Goal: Share content: Share content

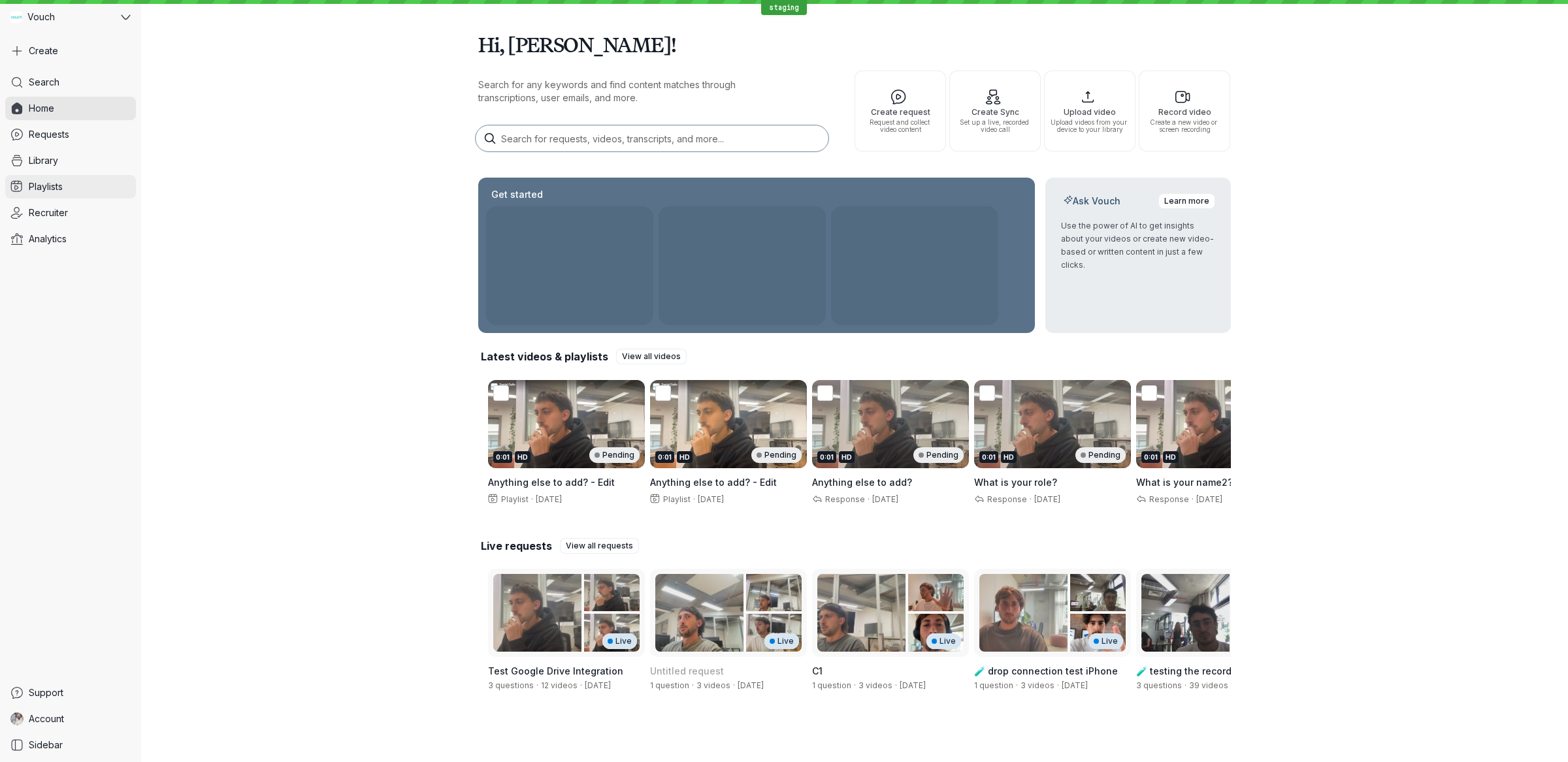
click at [92, 182] on link "Playlists" at bounding box center [70, 187] width 131 height 23
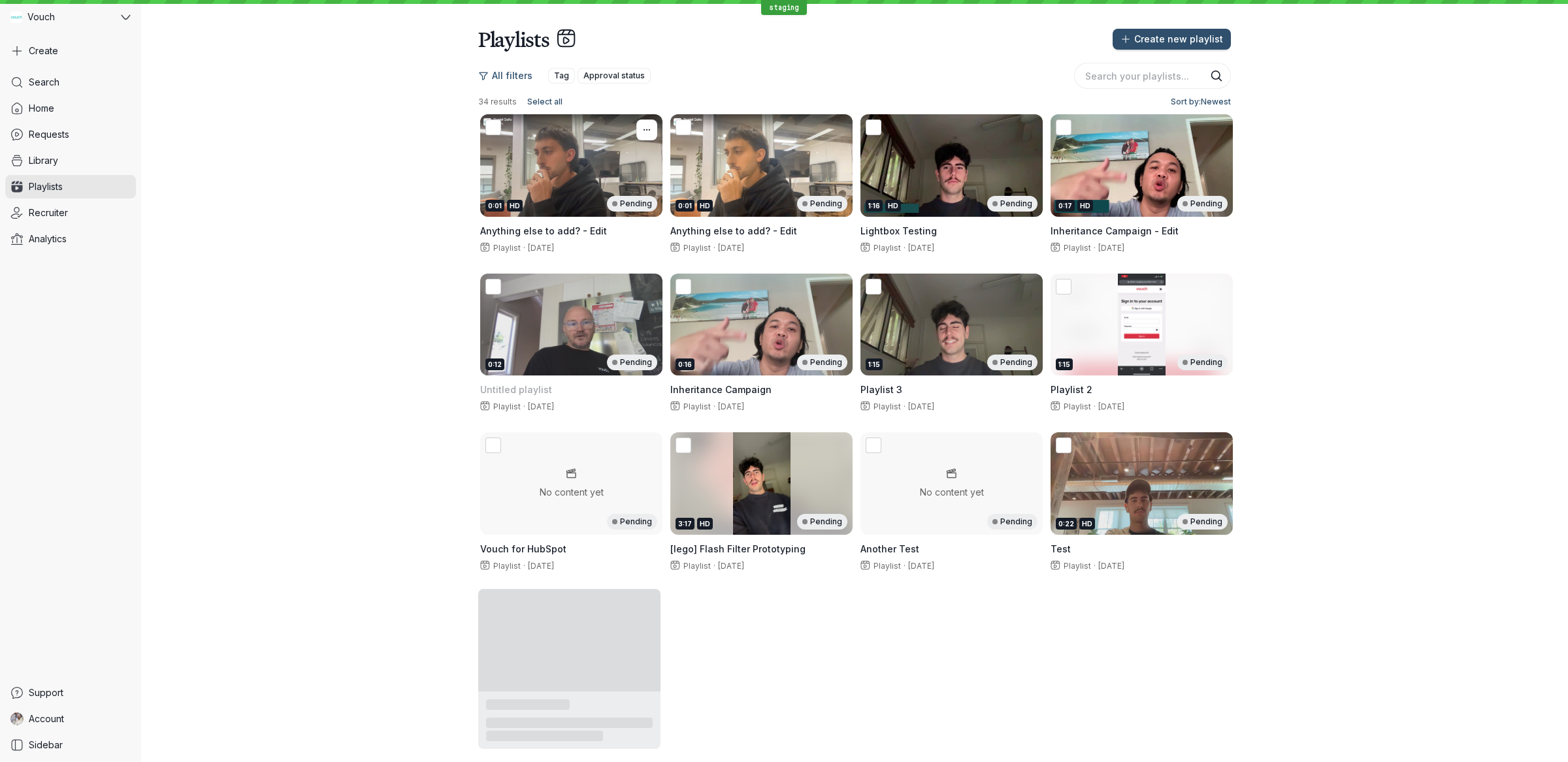
click at [588, 202] on div "0:01 HD Pending" at bounding box center [570, 204] width 171 height 16
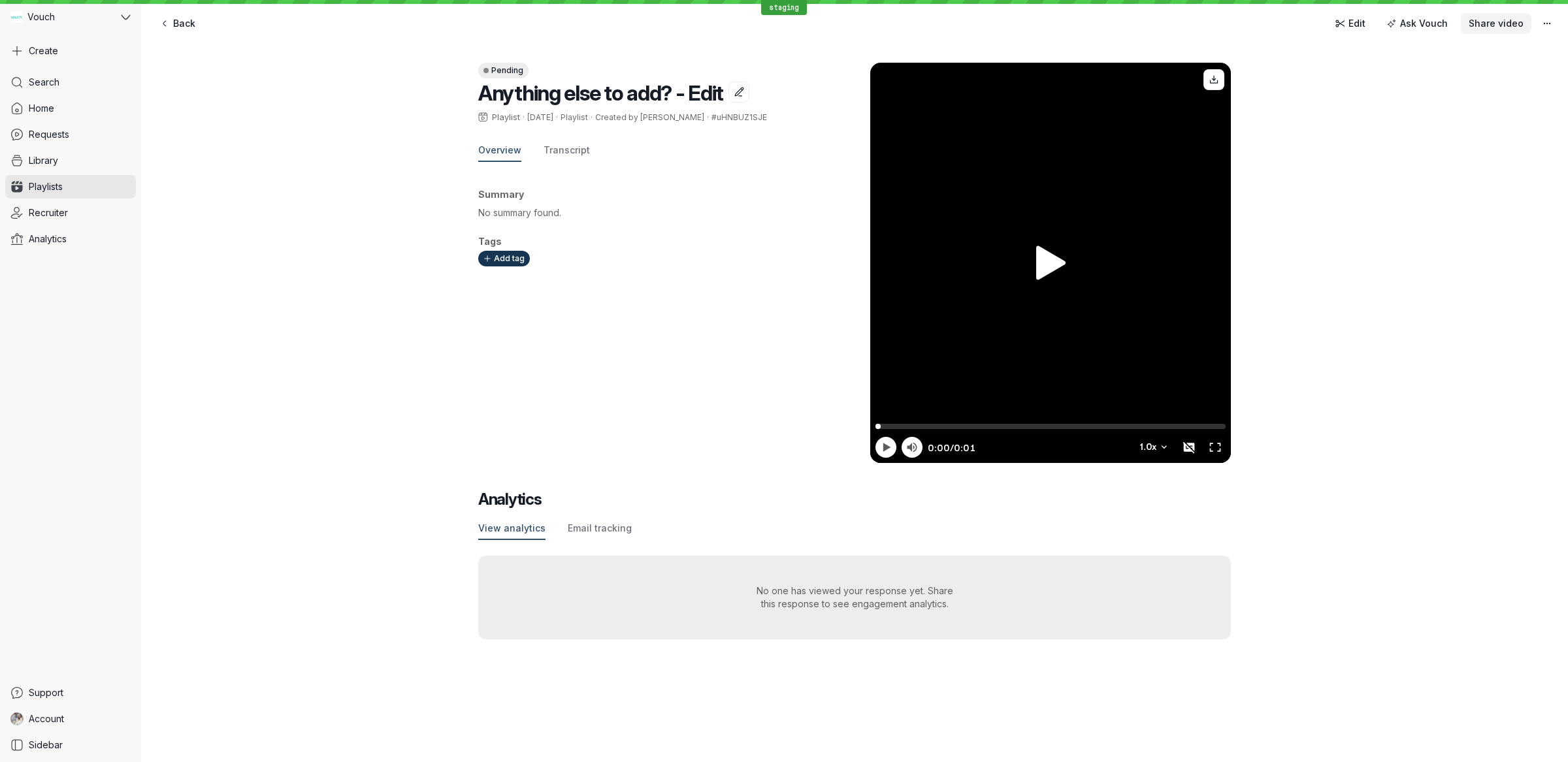
click at [1498, 17] on span "Share video" at bounding box center [1496, 23] width 55 height 13
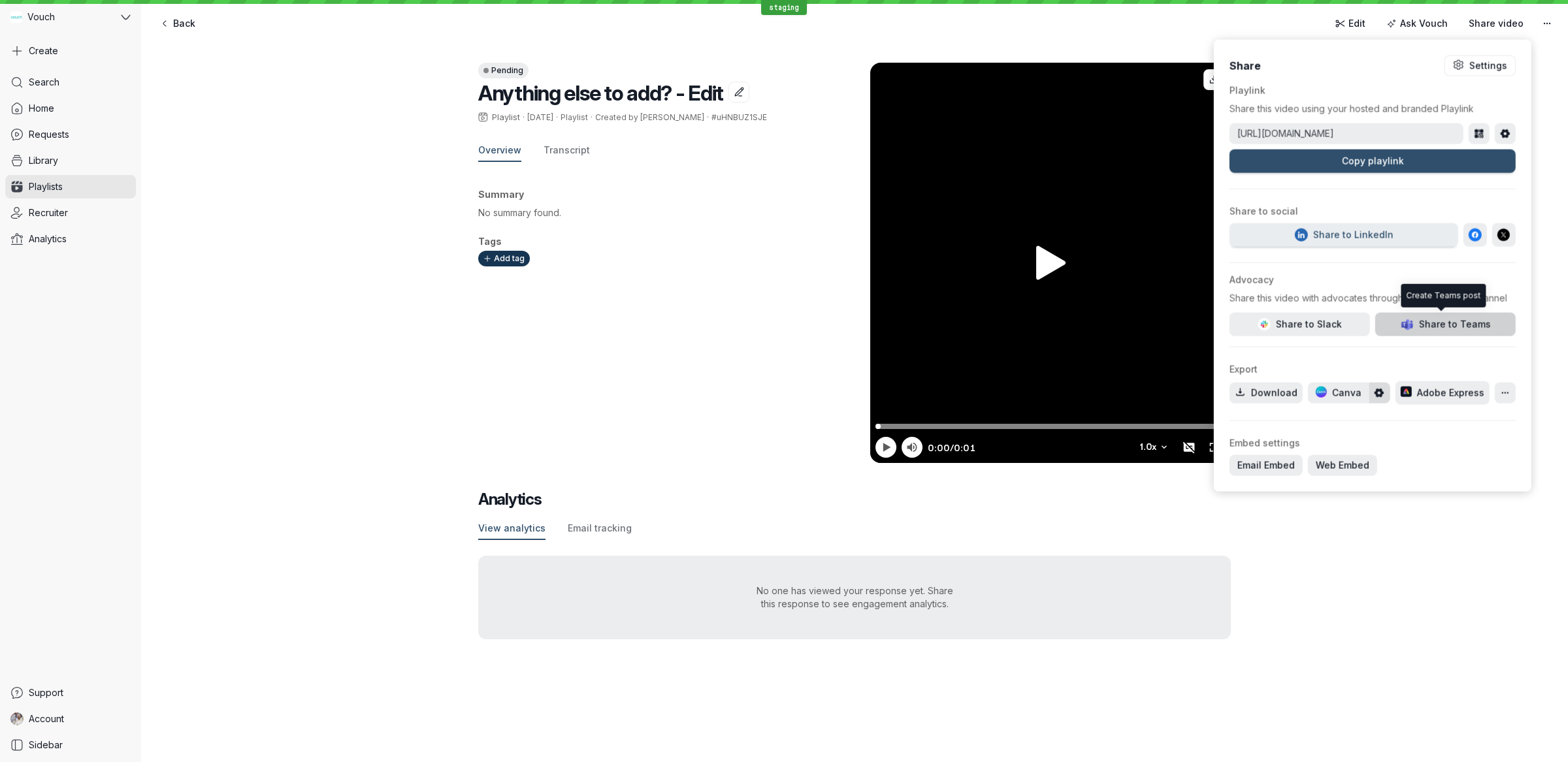
click at [1433, 324] on span "Share to Teams" at bounding box center [1445, 324] width 90 height 13
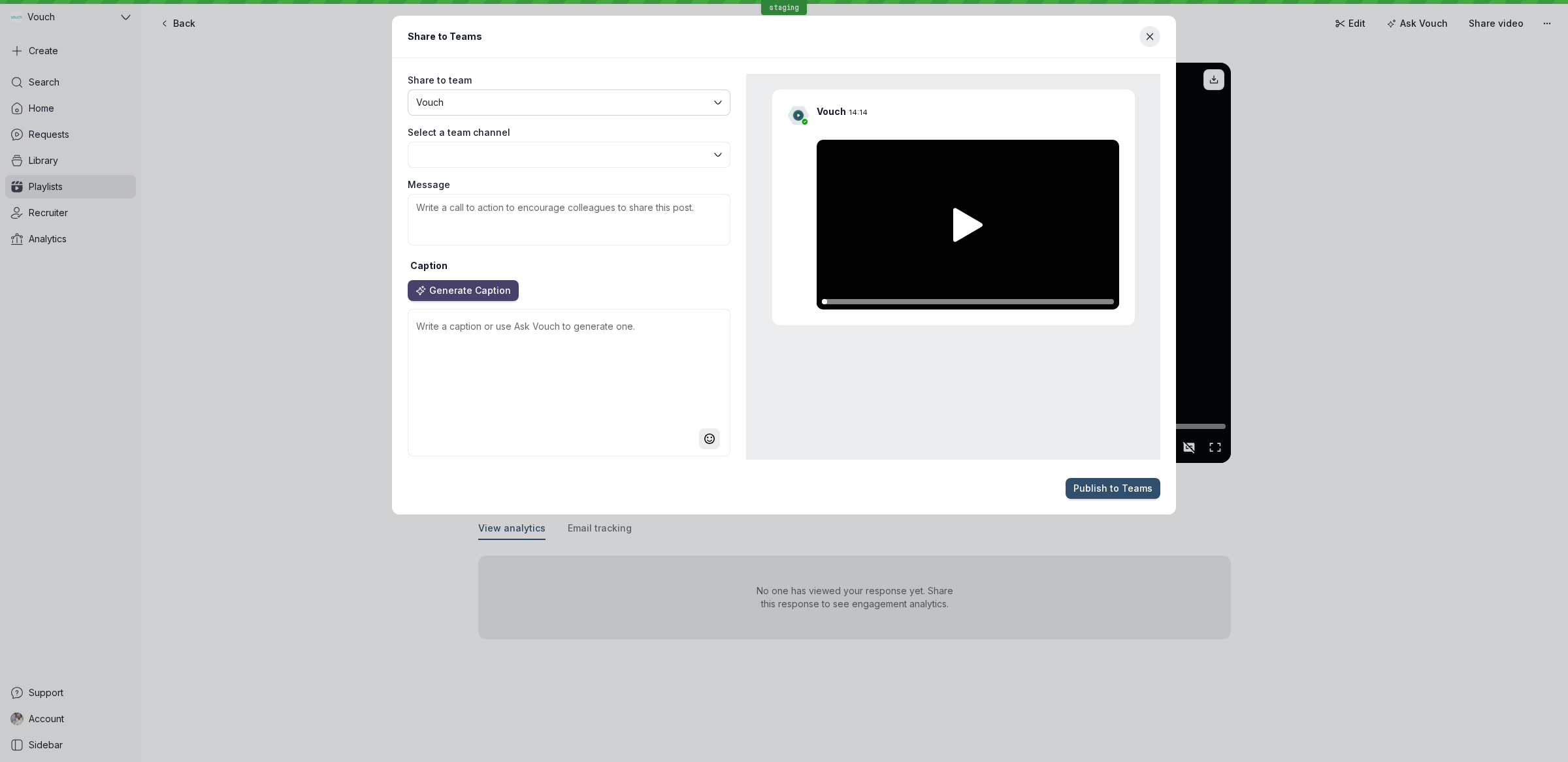
click at [580, 110] on button "Vouch" at bounding box center [569, 102] width 322 height 26
click at [534, 159] on span "Default Channel" at bounding box center [563, 155] width 295 height 13
click at [538, 156] on span "Default Channel" at bounding box center [563, 155] width 295 height 13
click at [524, 222] on textarea "Message" at bounding box center [569, 219] width 322 height 52
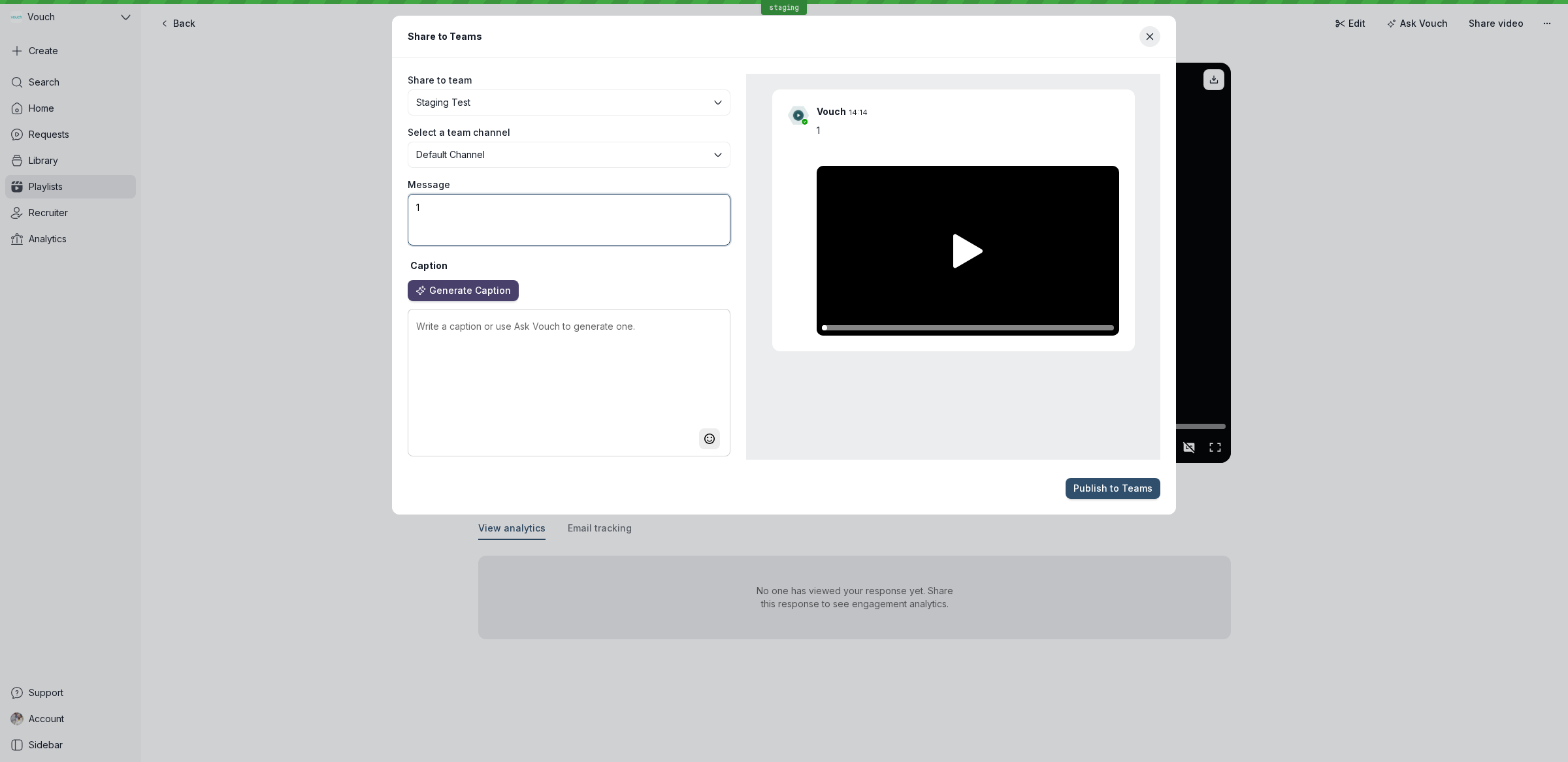
type textarea "1"
click at [537, 359] on textarea at bounding box center [569, 383] width 322 height 147
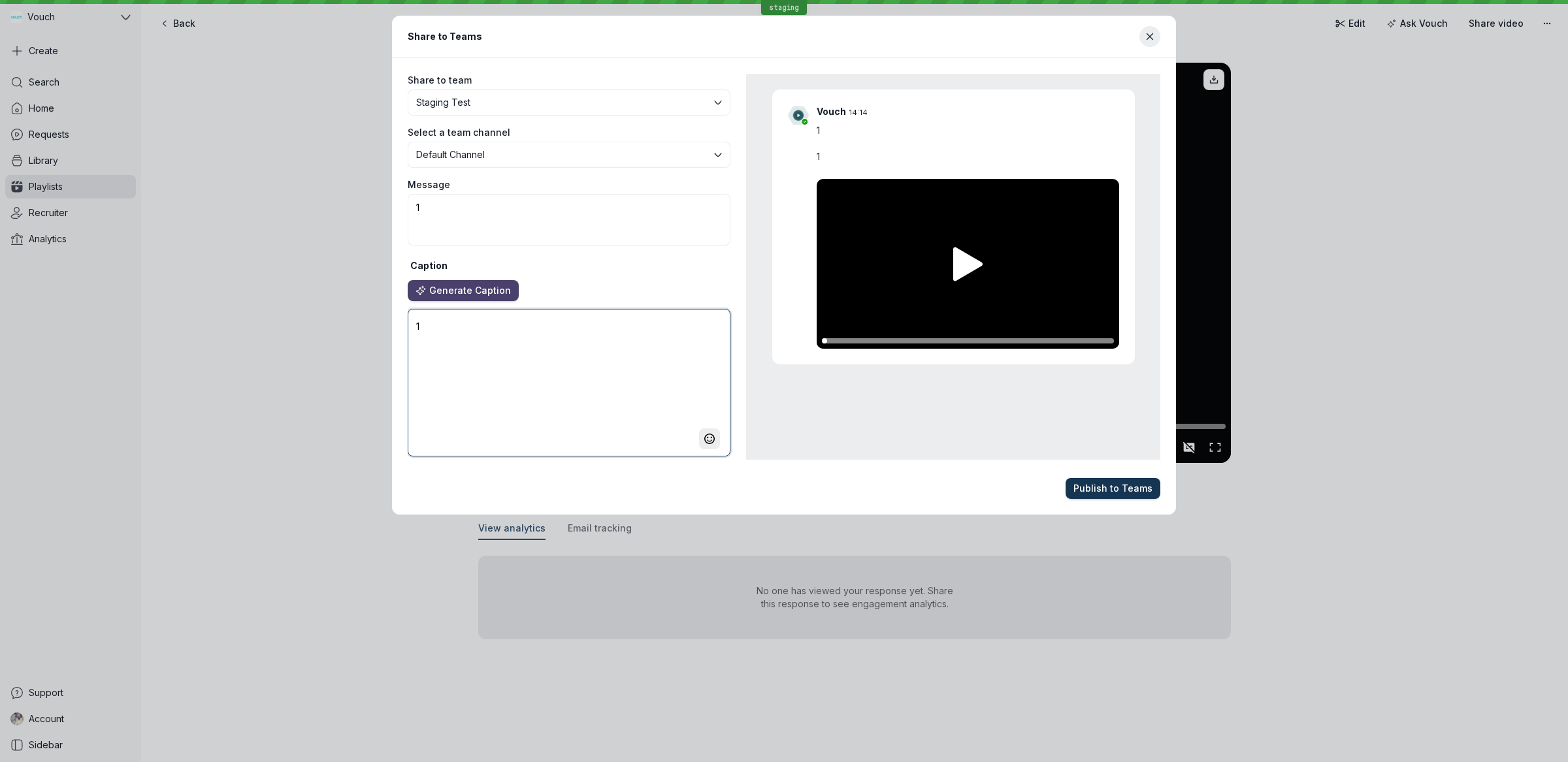
type textarea "1"
click at [1116, 488] on span "Publish to Teams" at bounding box center [1112, 488] width 79 height 13
